Goal: Information Seeking & Learning: Compare options

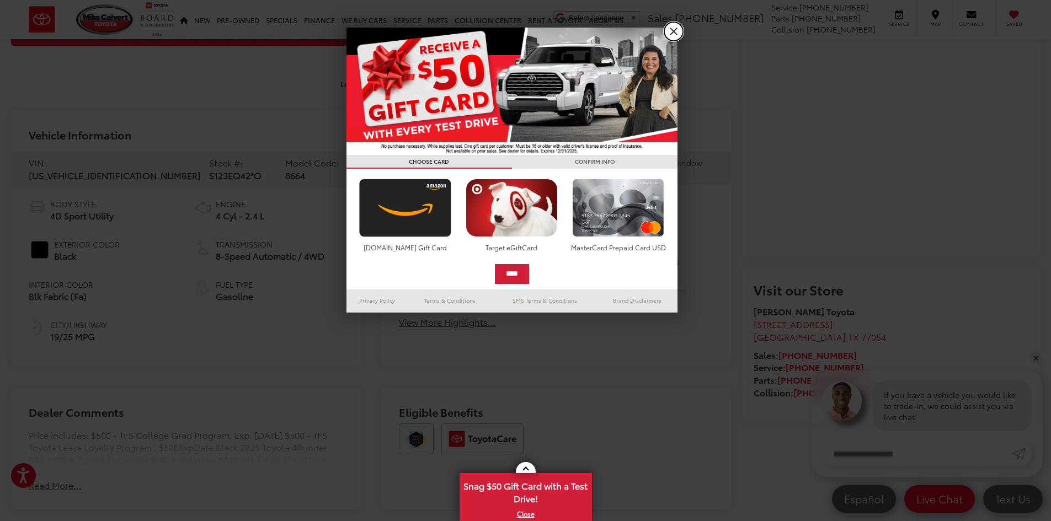
click at [672, 29] on link "X" at bounding box center [673, 31] width 19 height 19
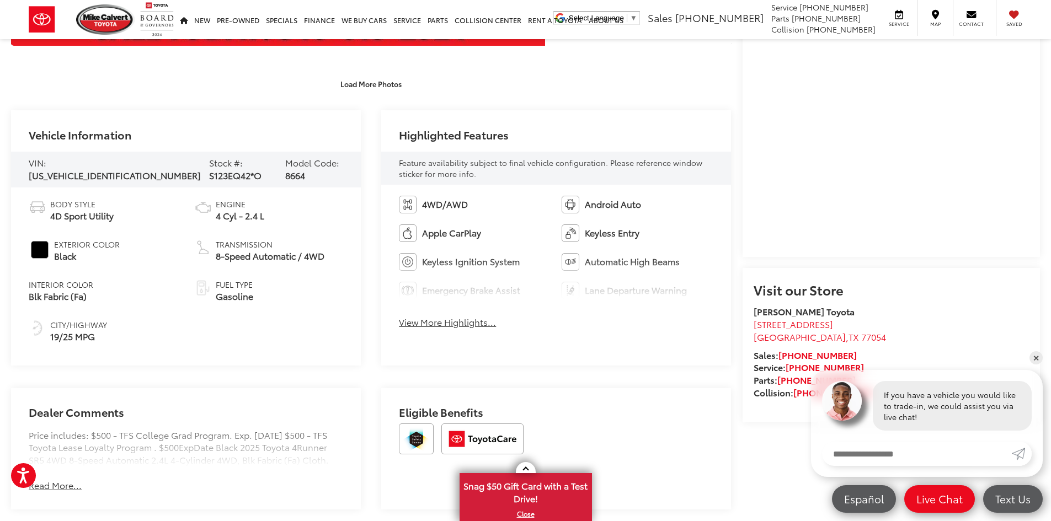
click at [453, 324] on button "View More Highlights..." at bounding box center [447, 322] width 97 height 13
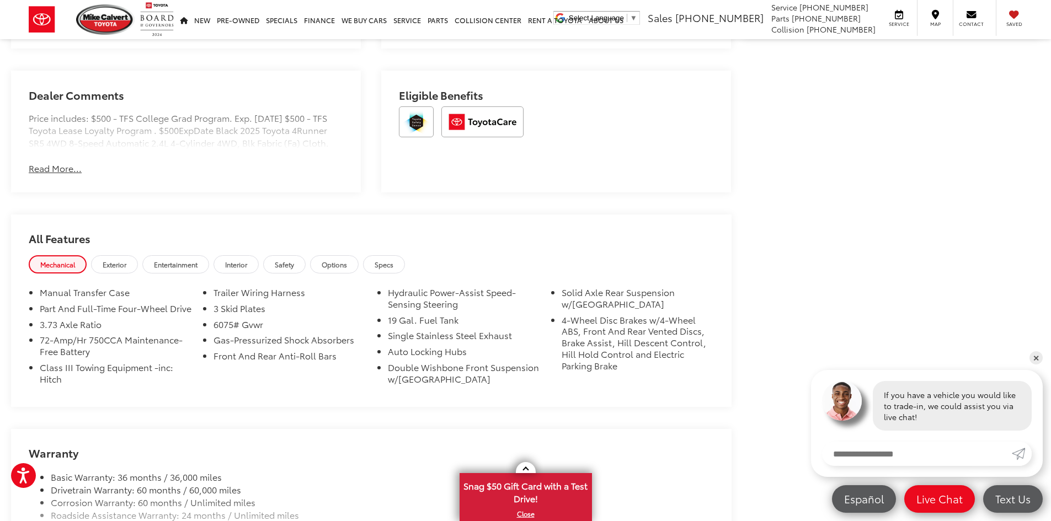
scroll to position [827, 0]
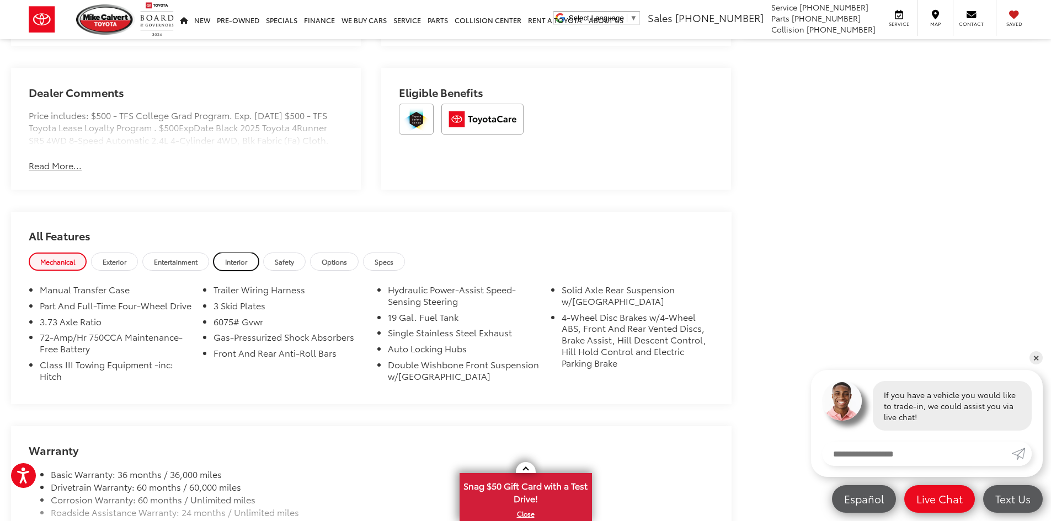
click at [228, 271] on link "Interior" at bounding box center [235, 262] width 45 height 18
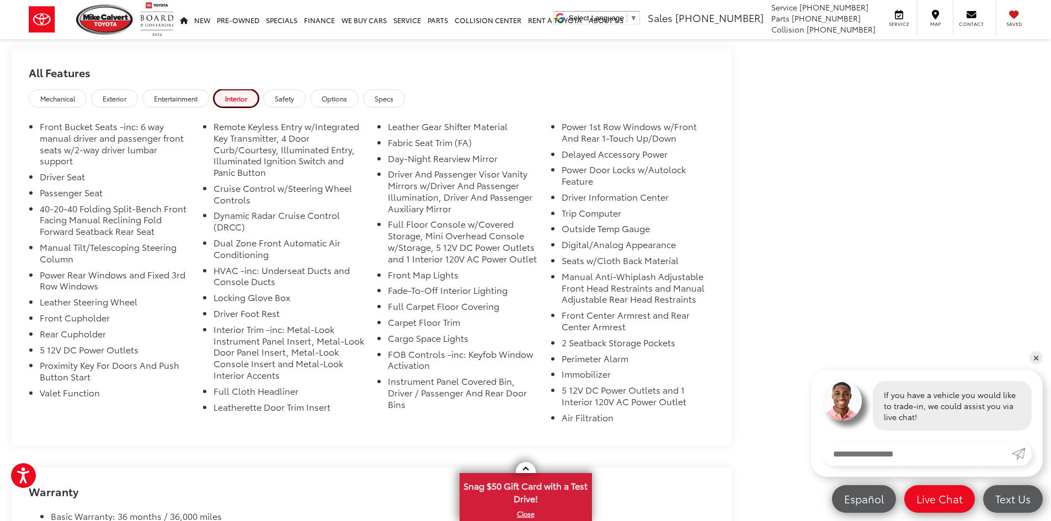
scroll to position [993, 0]
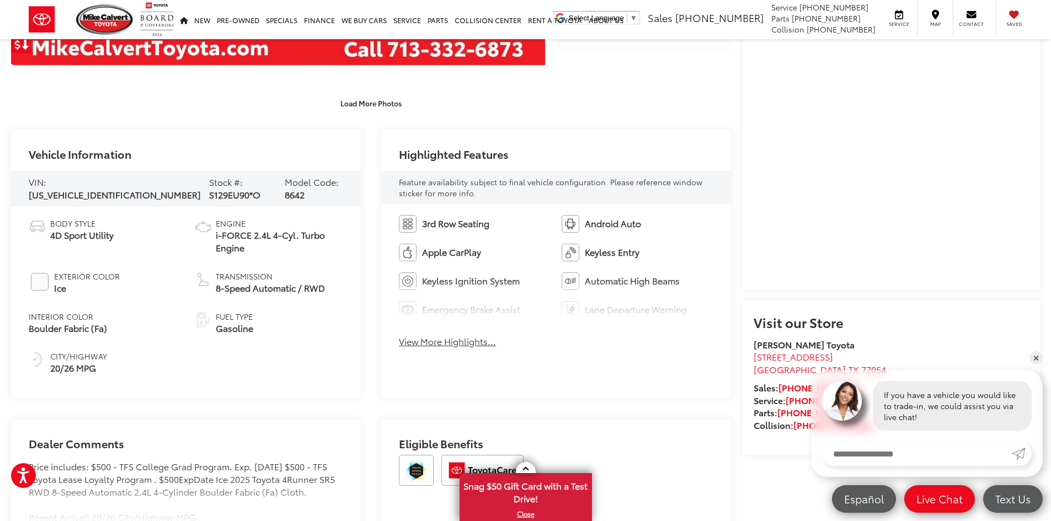
scroll to position [441, 0]
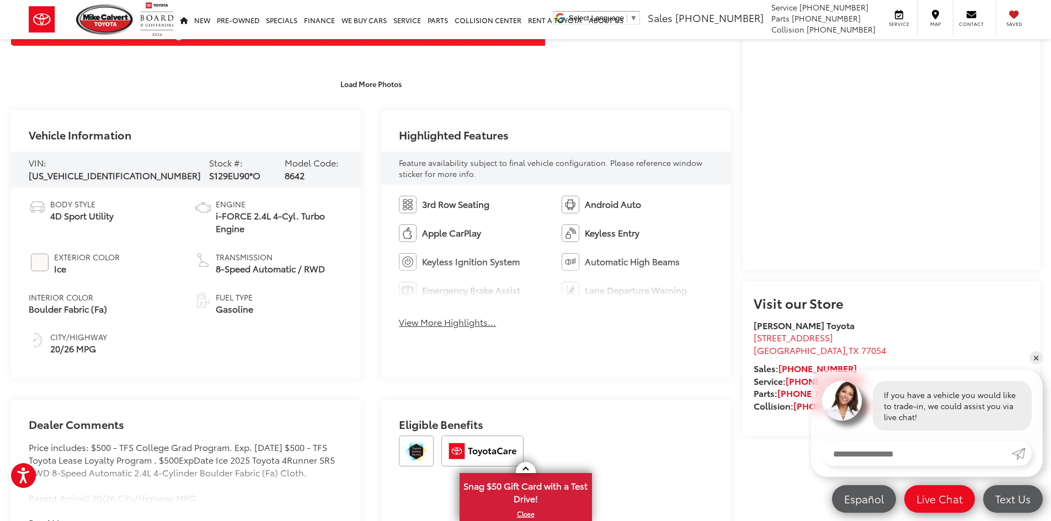
click at [471, 329] on div "3rd Row Seating Android Auto Apple CarPlay Keyless Entry Keyless Ignition Syste…" at bounding box center [556, 266] width 350 height 162
click at [479, 323] on button "View More Highlights..." at bounding box center [447, 322] width 97 height 13
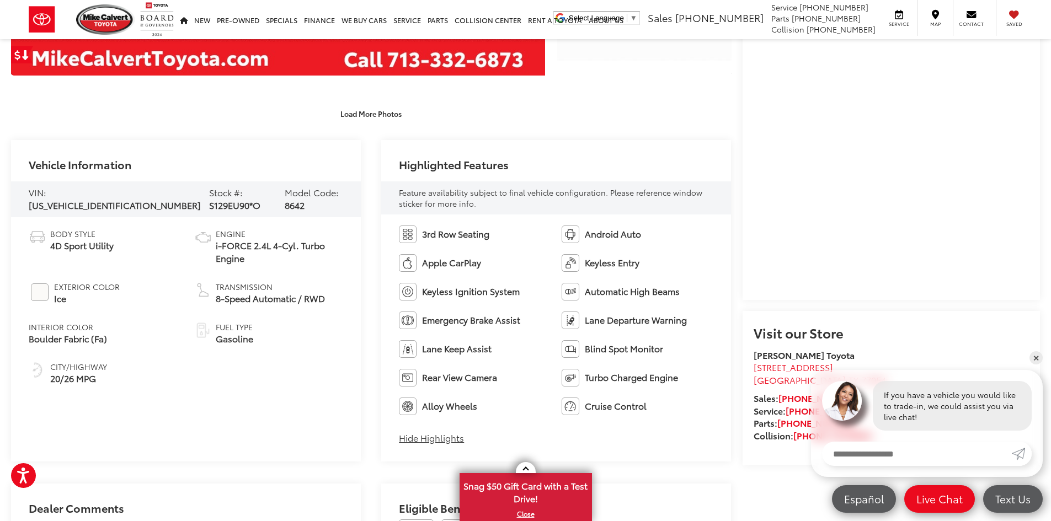
scroll to position [478, 0]
